Goal: Task Accomplishment & Management: Manage account settings

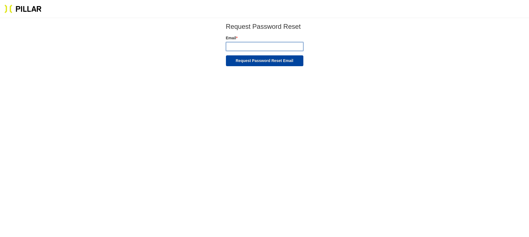
click at [238, 51] on input "email" at bounding box center [264, 46] width 77 height 9
type input "[PERSON_NAME][EMAIL_ADDRESS][DOMAIN_NAME]"
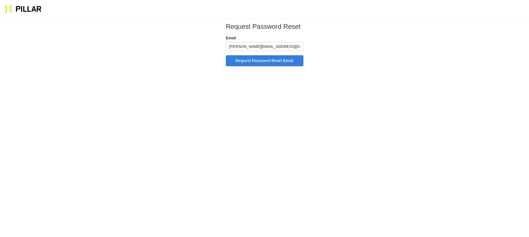
click at [267, 66] on button "Request Password Reset Email" at bounding box center [264, 60] width 77 height 11
click at [24, 10] on img at bounding box center [22, 8] width 37 height 9
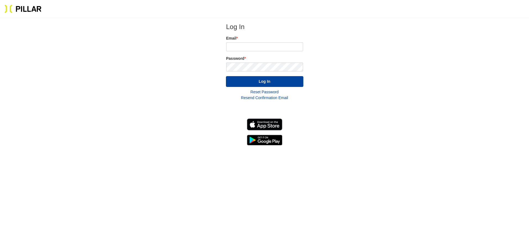
click at [23, 11] on img at bounding box center [22, 8] width 37 height 9
